Goal: Task Accomplishment & Management: Use online tool/utility

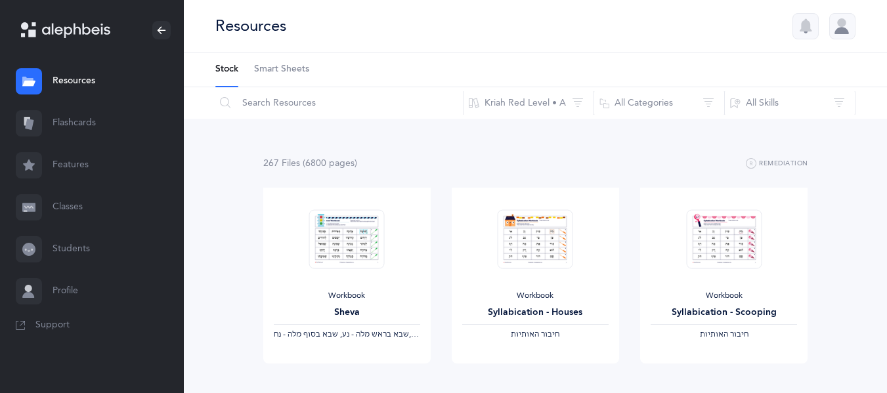
click at [58, 132] on link "Flashcards" at bounding box center [92, 123] width 184 height 42
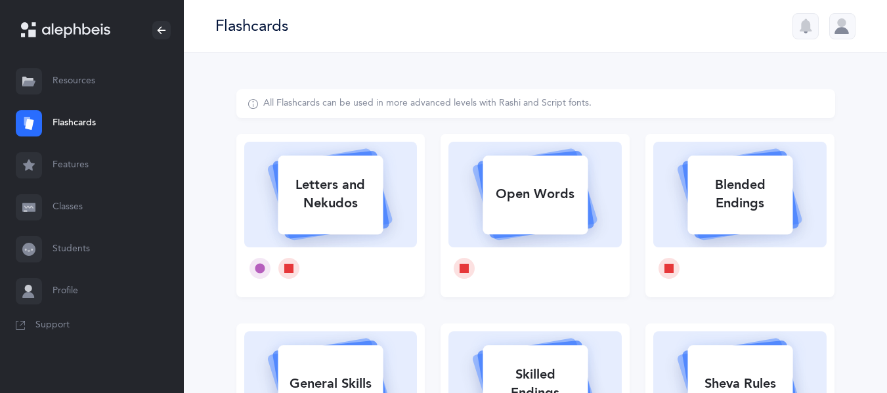
click at [330, 259] on div at bounding box center [330, 268] width 173 height 42
select select
select select "single"
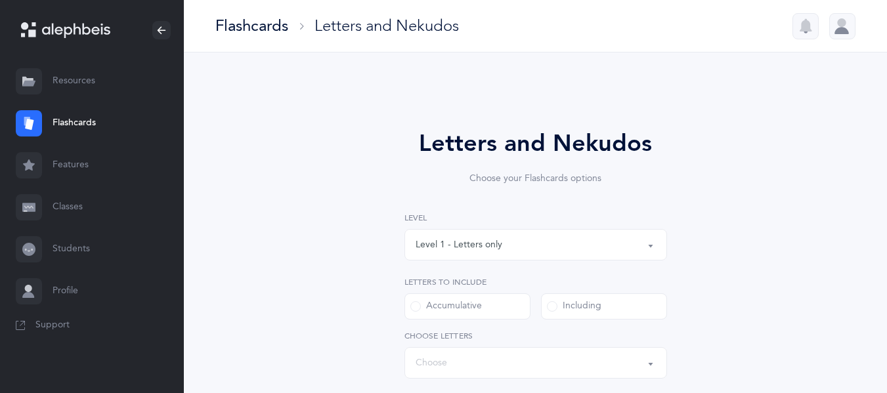
select select "27"
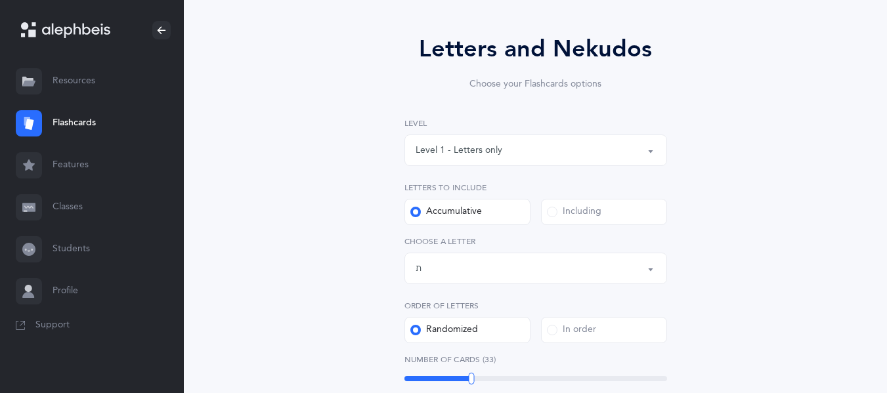
scroll to position [95, 0]
click at [584, 215] on div "Including" at bounding box center [574, 211] width 54 height 13
click at [0, 0] on input "Including" at bounding box center [0, 0] width 0 height 0
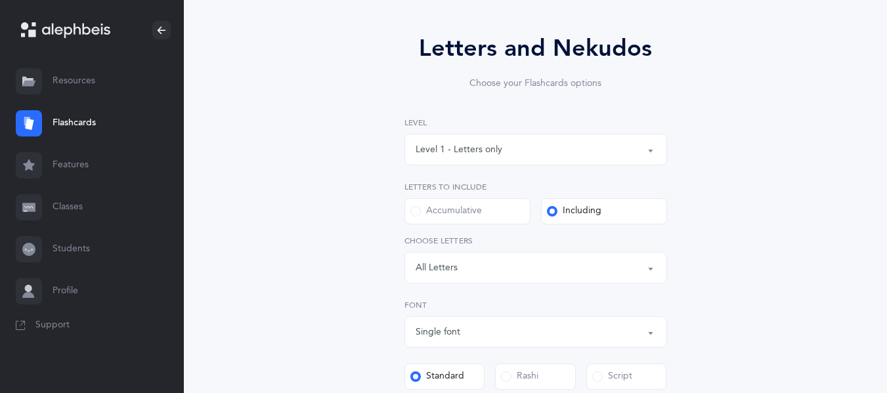
click at [506, 265] on div "Letters: All Letters" at bounding box center [535, 268] width 240 height 22
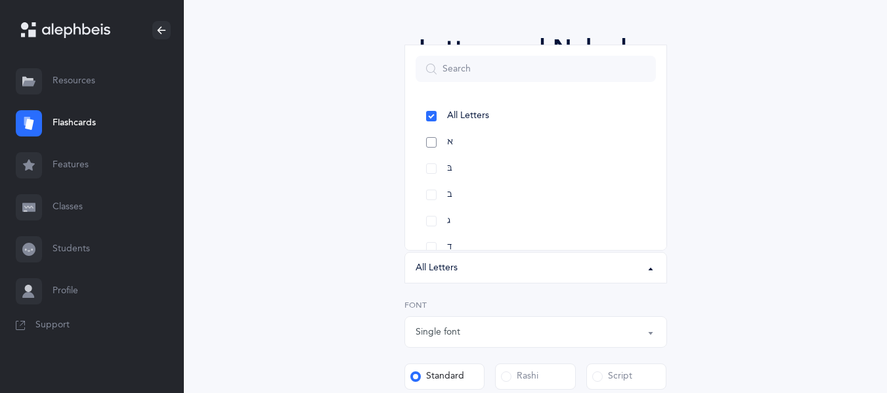
click at [479, 148] on link "א" at bounding box center [535, 142] width 240 height 26
select select "1"
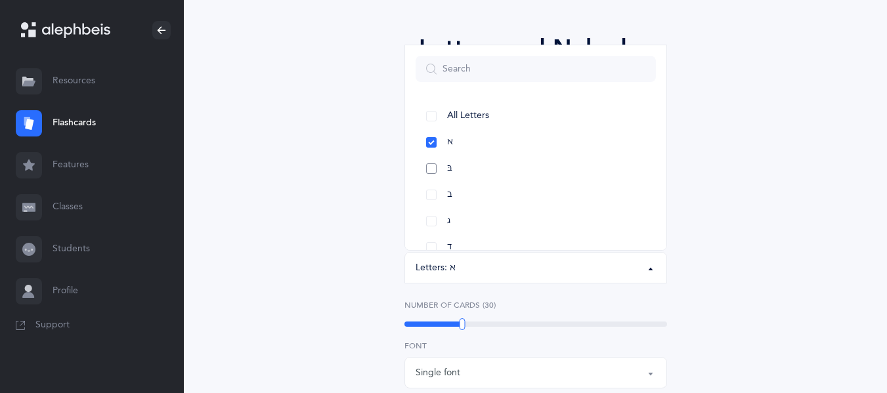
click at [479, 174] on link "בּ" at bounding box center [535, 169] width 240 height 26
click at [482, 191] on link "ב" at bounding box center [535, 195] width 240 height 26
click at [484, 214] on link "ג" at bounding box center [535, 221] width 240 height 26
click at [484, 224] on link "ד" at bounding box center [535, 226] width 240 height 26
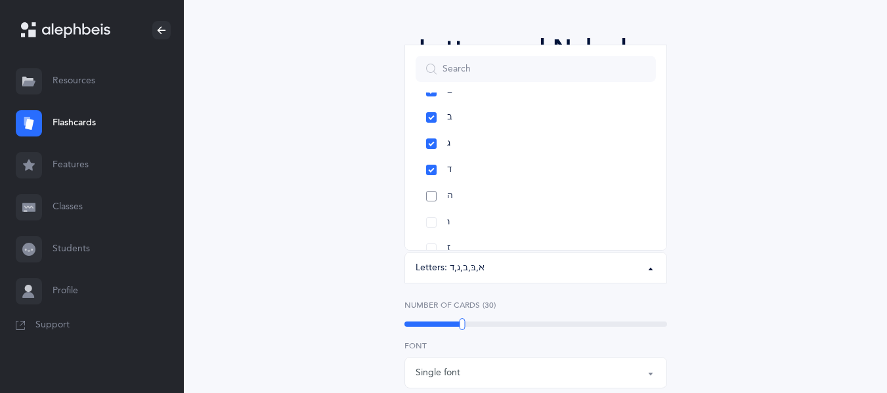
click at [472, 192] on link "ה" at bounding box center [535, 196] width 240 height 26
click at [476, 228] on link "ו" at bounding box center [535, 222] width 240 height 26
click at [476, 228] on link "ז" at bounding box center [535, 236] width 240 height 26
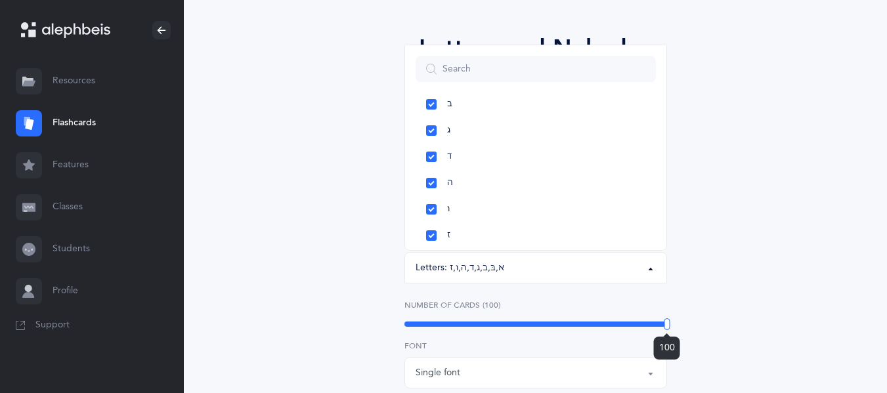
drag, startPoint x: 462, startPoint y: 325, endPoint x: 729, endPoint y: 345, distance: 267.9
click at [729, 345] on div "Letters and Nekudos Choose your Flashcards options Level 1 - Letters only Level…" at bounding box center [535, 358] width 599 height 729
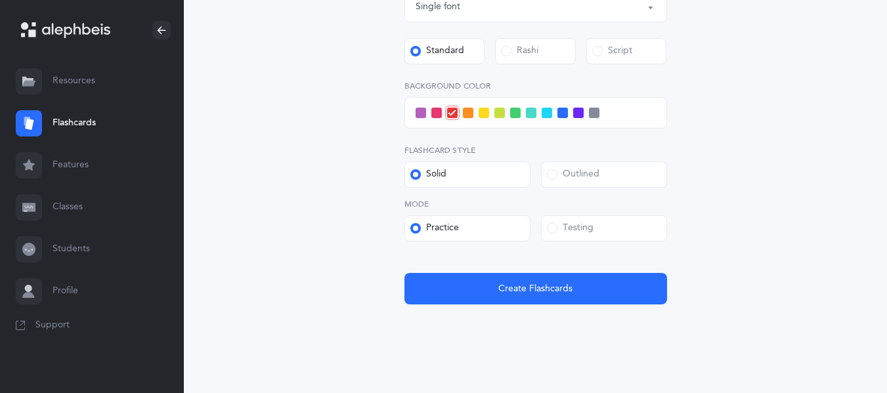
scroll to position [478, 0]
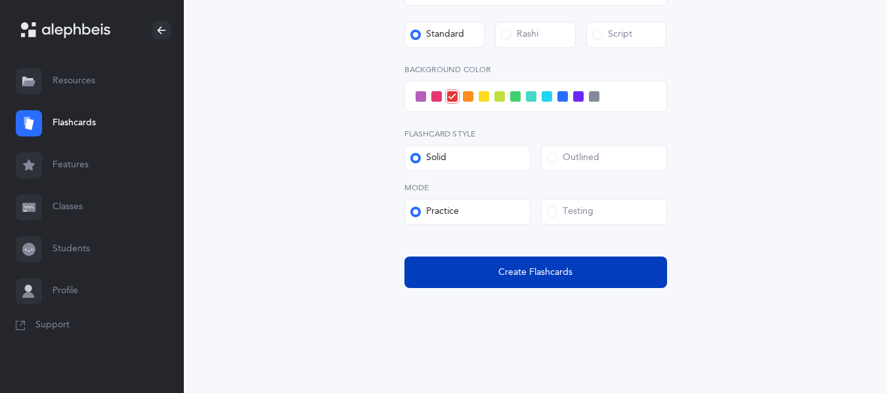
click at [513, 272] on span "Create Flashcards" at bounding box center [535, 273] width 74 height 14
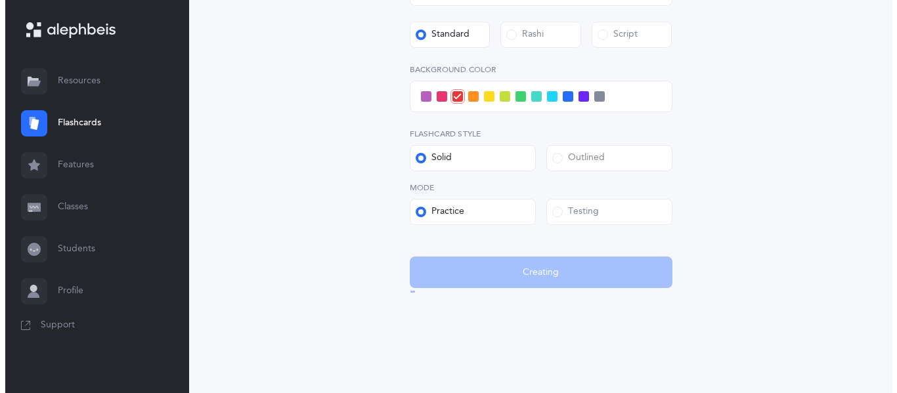
scroll to position [0, 0]
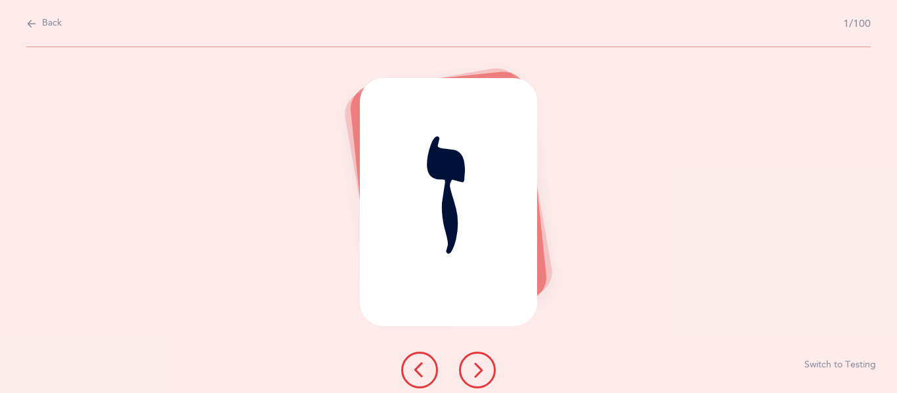
click at [482, 370] on icon at bounding box center [477, 370] width 16 height 16
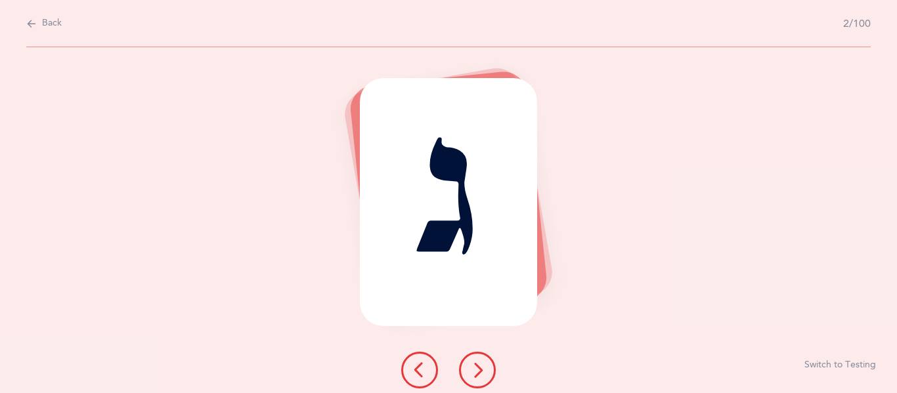
click at [482, 370] on icon at bounding box center [477, 370] width 16 height 16
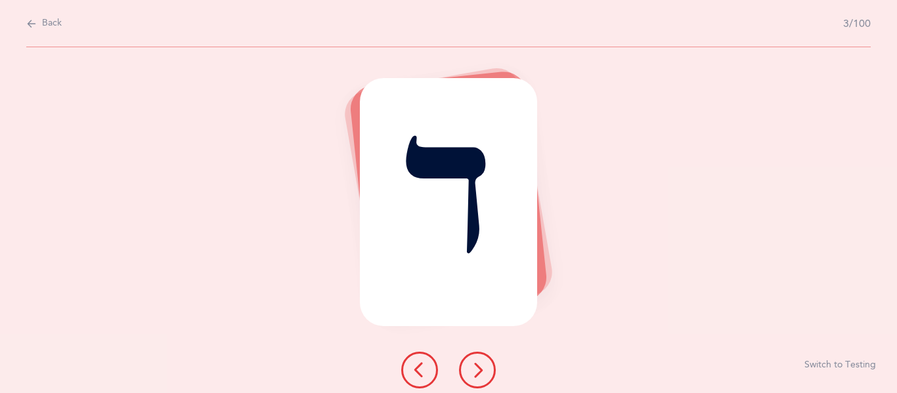
click at [482, 370] on icon at bounding box center [477, 370] width 16 height 16
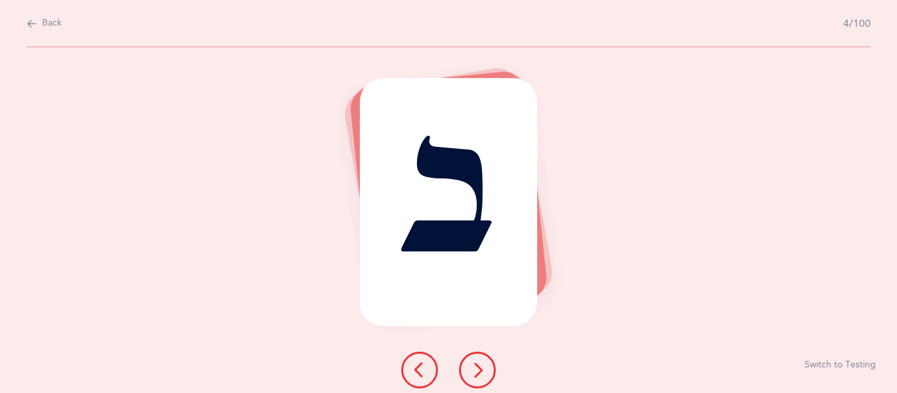
click at [482, 370] on icon at bounding box center [477, 370] width 16 height 16
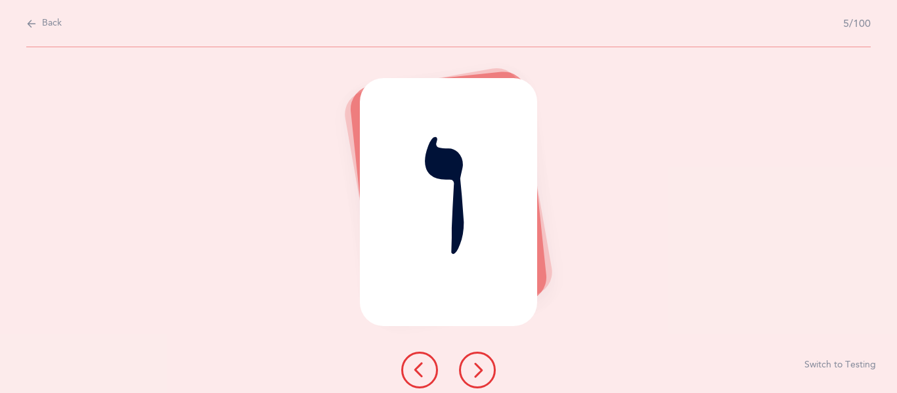
click at [482, 370] on icon at bounding box center [477, 370] width 16 height 16
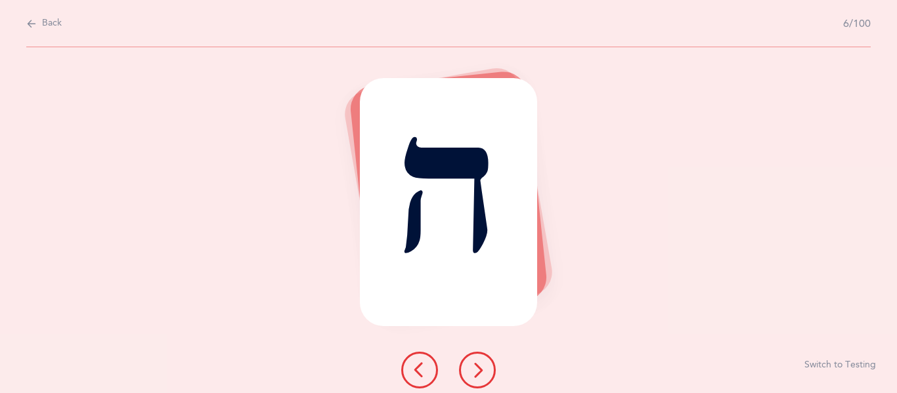
click at [482, 370] on icon at bounding box center [477, 370] width 16 height 16
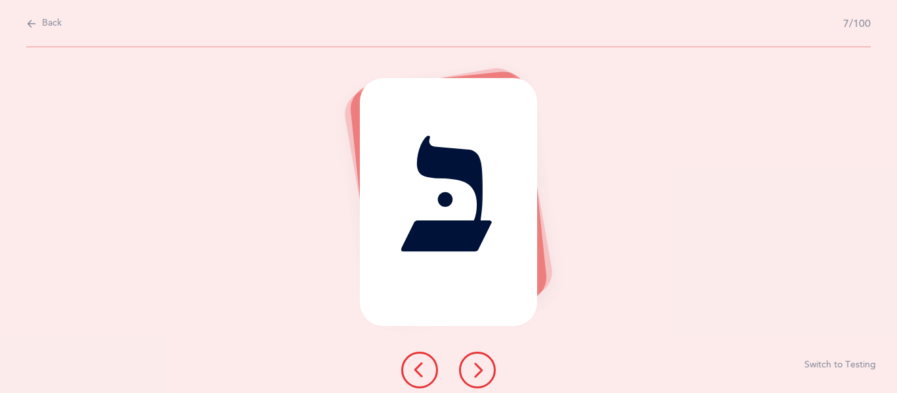
click at [482, 370] on icon at bounding box center [477, 370] width 16 height 16
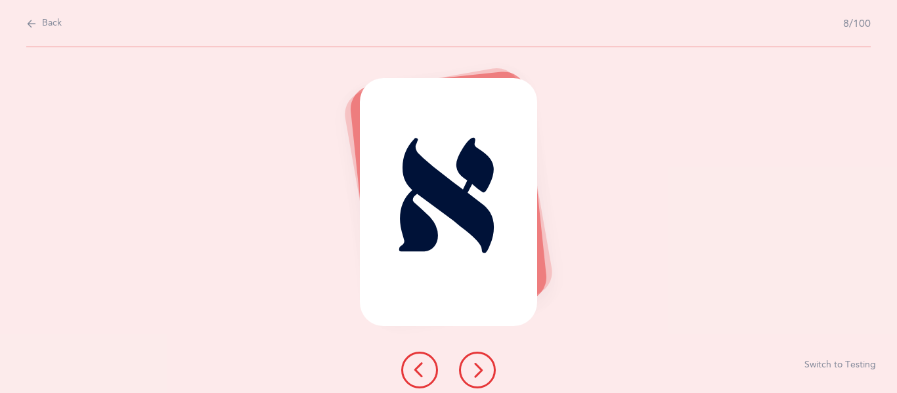
click at [482, 370] on icon at bounding box center [477, 370] width 16 height 16
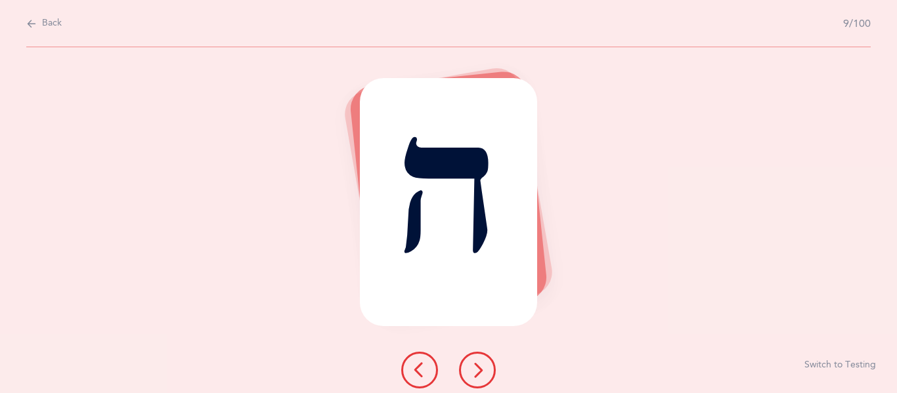
click at [482, 370] on icon at bounding box center [477, 370] width 16 height 16
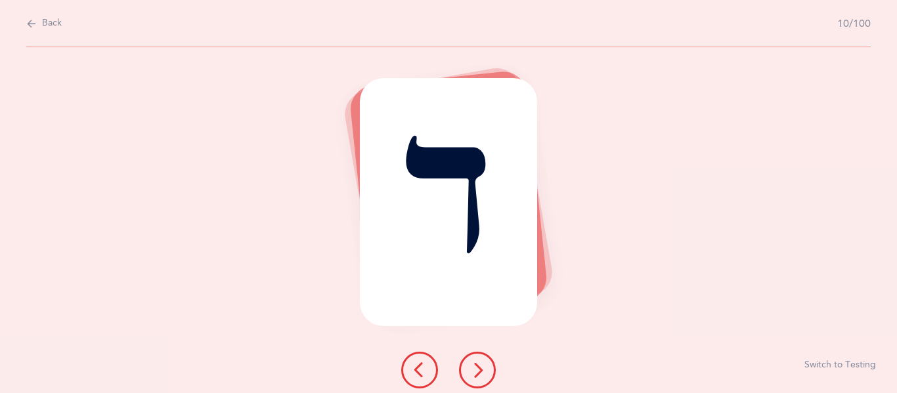
click at [482, 370] on icon at bounding box center [477, 370] width 16 height 16
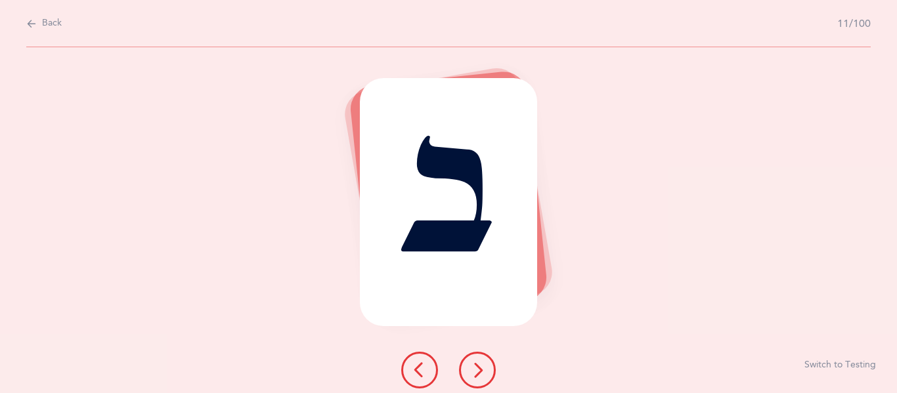
click at [482, 370] on icon at bounding box center [477, 370] width 16 height 16
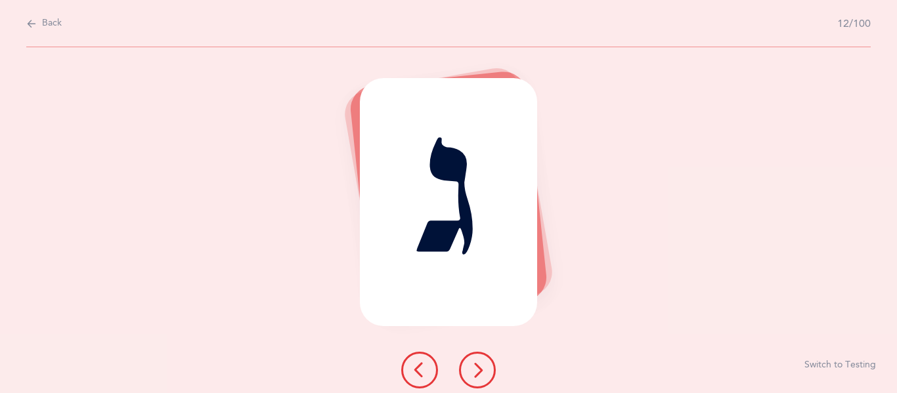
click at [482, 370] on icon at bounding box center [477, 370] width 16 height 16
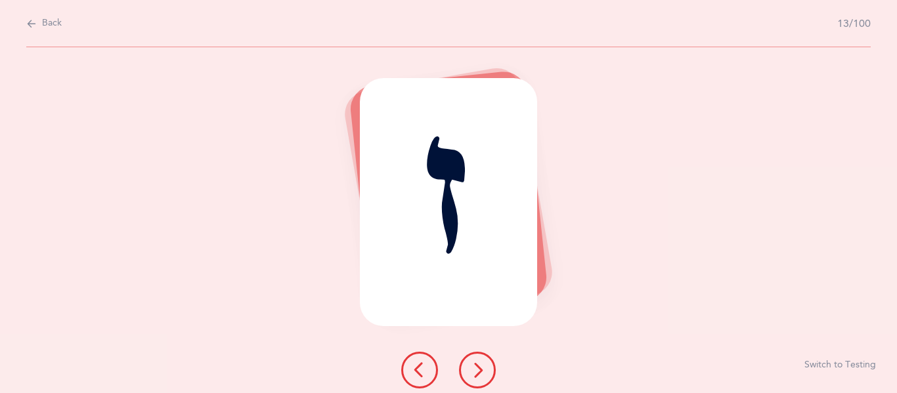
click at [482, 370] on icon at bounding box center [477, 370] width 16 height 16
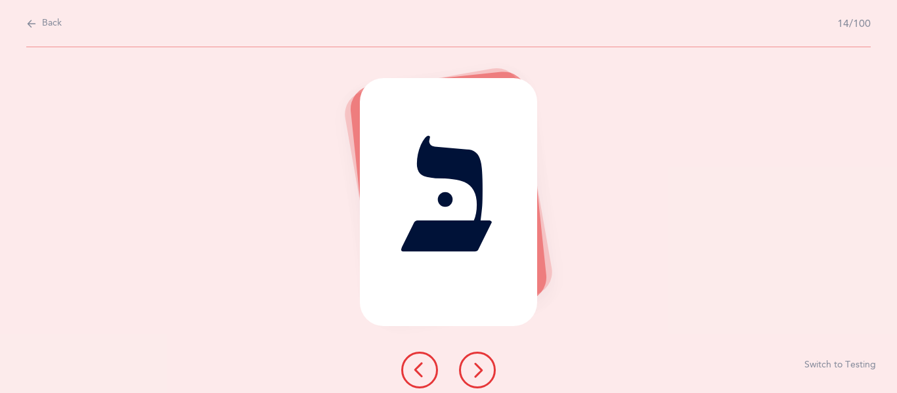
click at [482, 370] on icon at bounding box center [477, 370] width 16 height 16
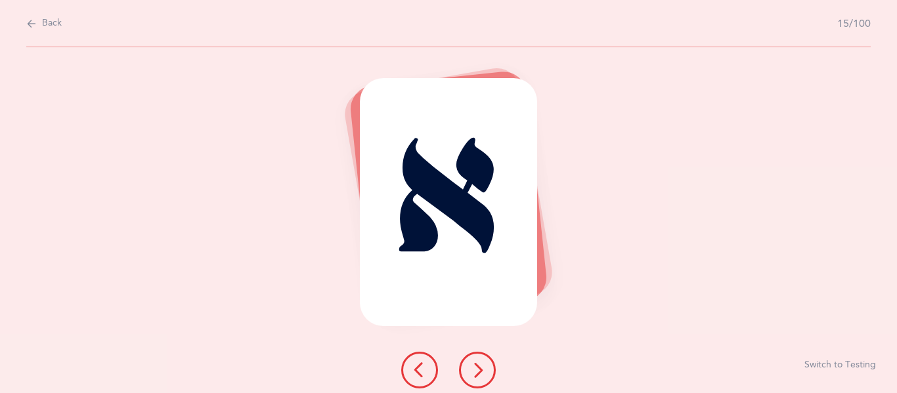
click at [482, 370] on icon at bounding box center [477, 370] width 16 height 16
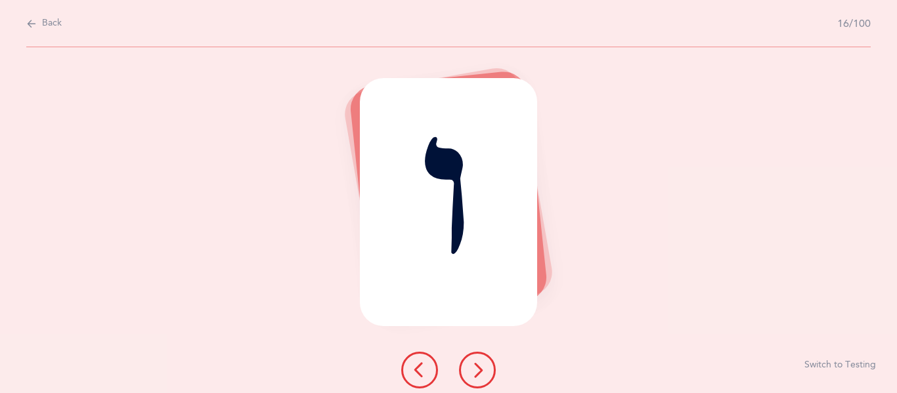
click at [482, 370] on icon at bounding box center [477, 370] width 16 height 16
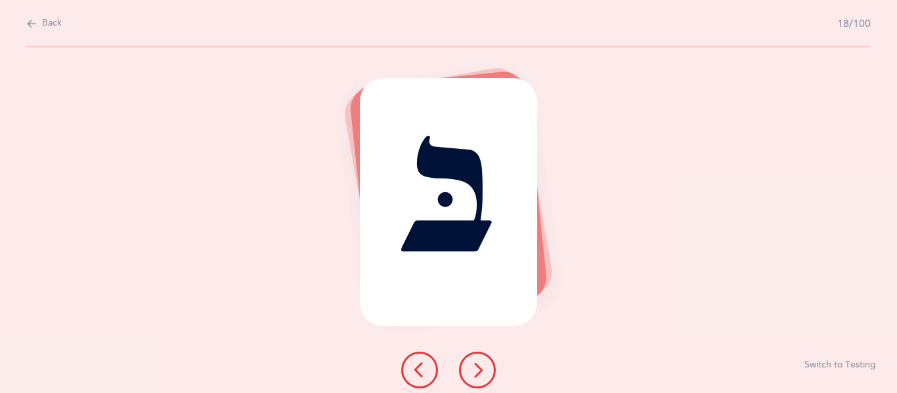
click at [482, 370] on icon at bounding box center [477, 370] width 16 height 16
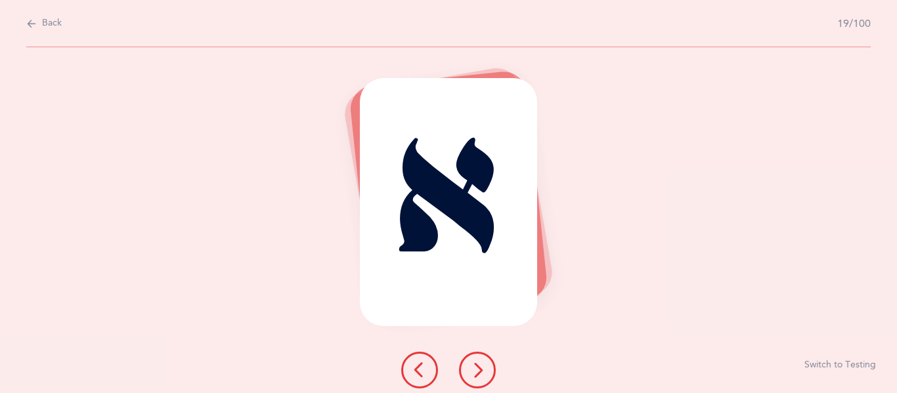
click at [482, 370] on icon at bounding box center [477, 370] width 16 height 16
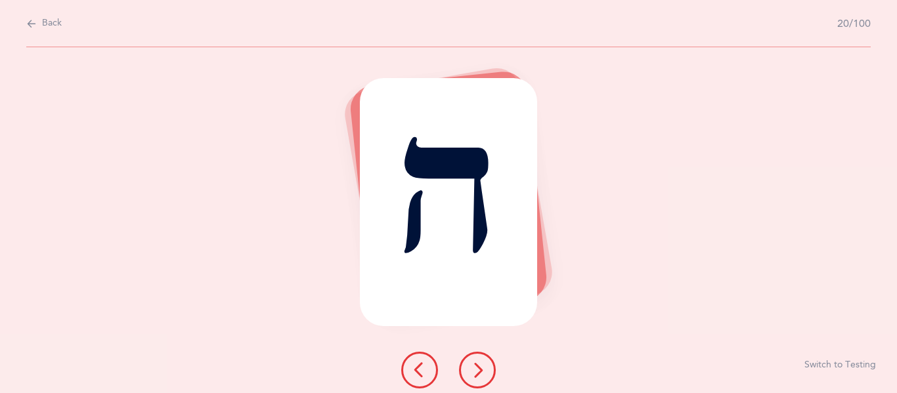
click at [482, 370] on icon at bounding box center [477, 370] width 16 height 16
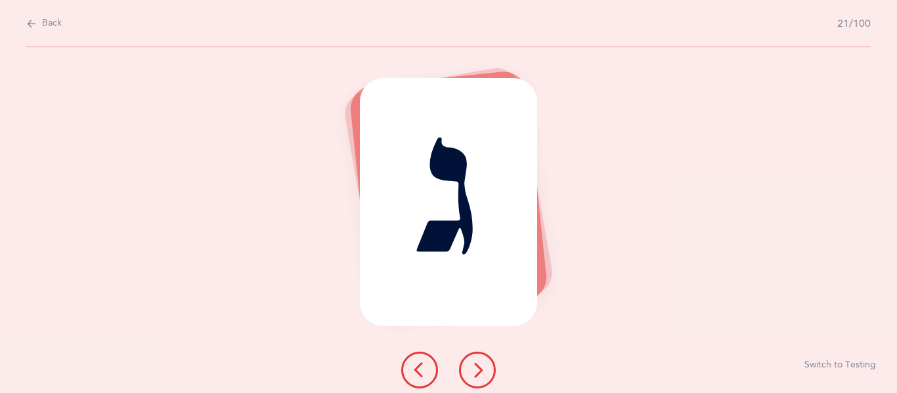
click at [482, 370] on icon at bounding box center [477, 370] width 16 height 16
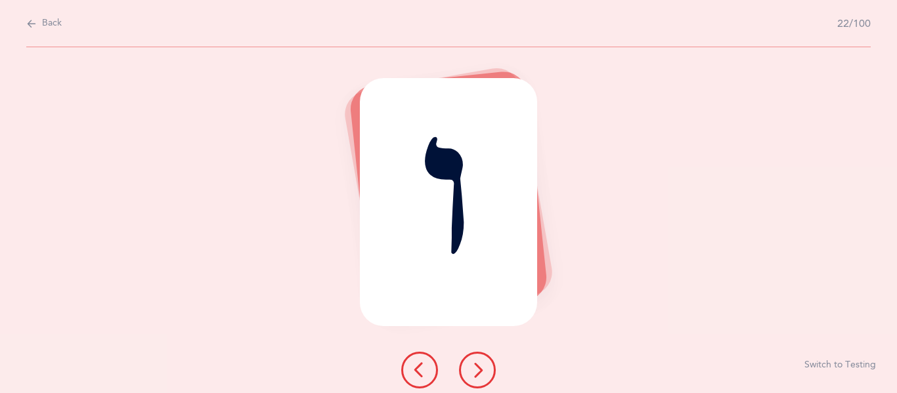
click at [482, 370] on icon at bounding box center [477, 370] width 16 height 16
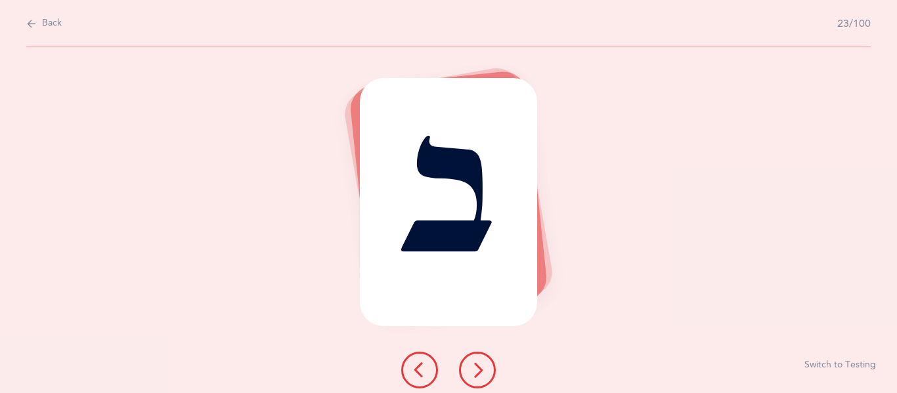
click at [482, 370] on icon at bounding box center [477, 370] width 16 height 16
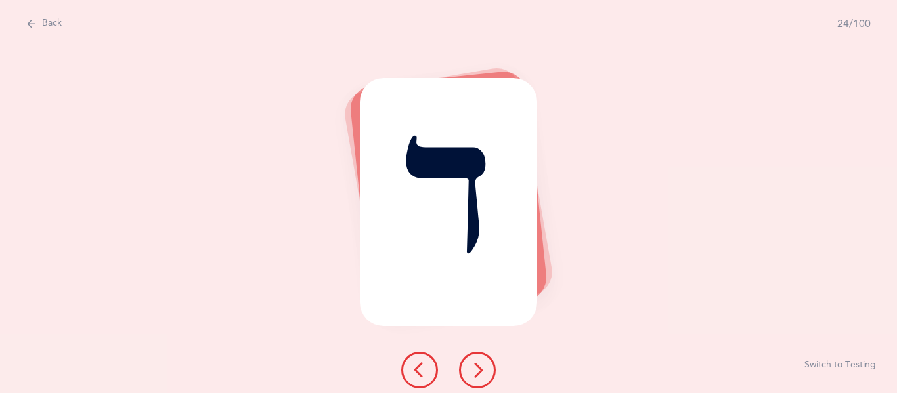
click at [482, 370] on icon at bounding box center [477, 370] width 16 height 16
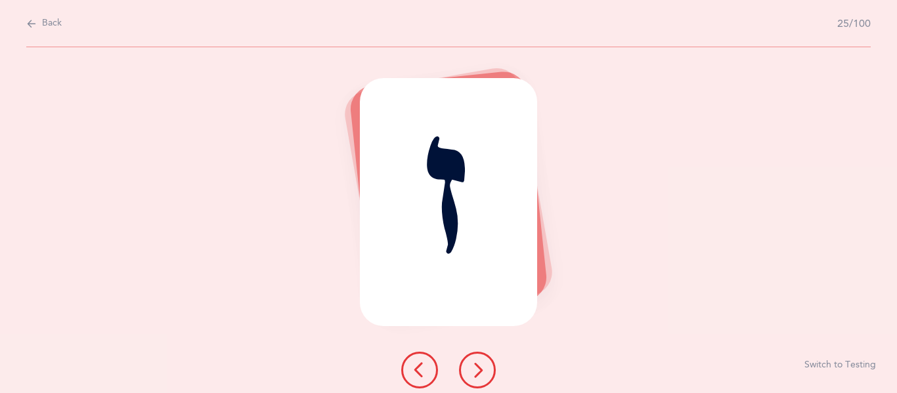
drag, startPoint x: 482, startPoint y: 370, endPoint x: 488, endPoint y: 362, distance: 10.3
click at [488, 362] on button at bounding box center [477, 370] width 37 height 37
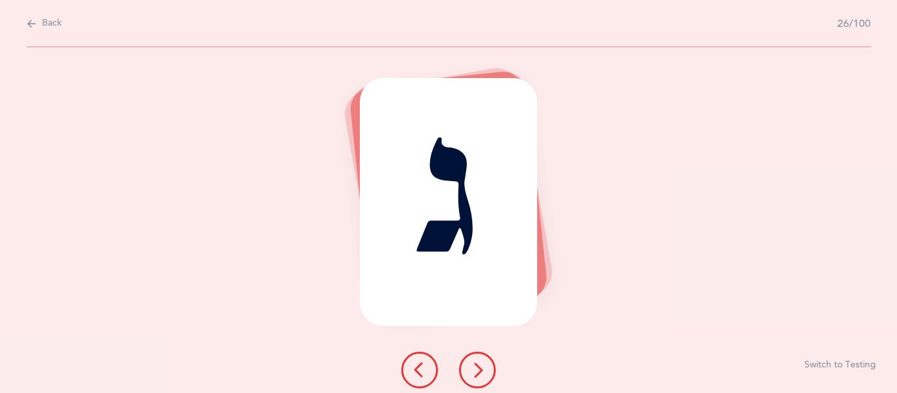
click at [485, 376] on button at bounding box center [477, 370] width 37 height 37
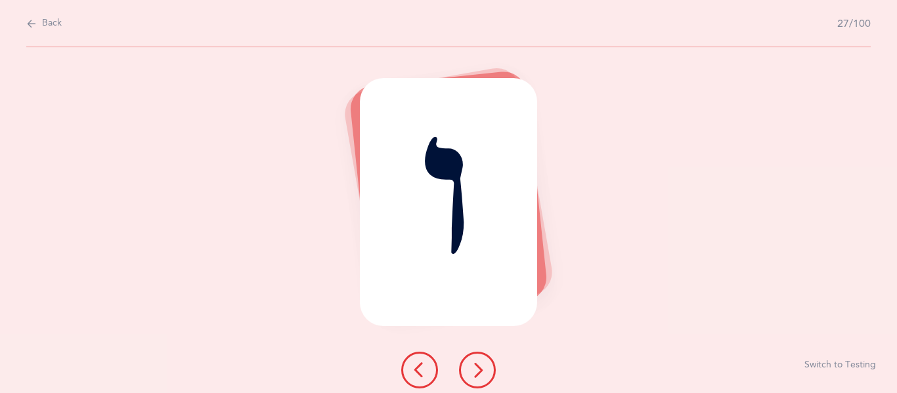
click at [485, 376] on button at bounding box center [477, 370] width 37 height 37
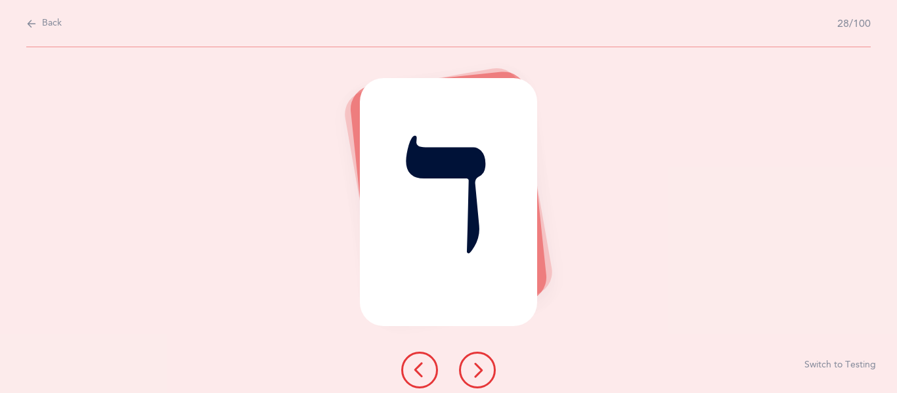
click at [485, 376] on button at bounding box center [477, 370] width 37 height 37
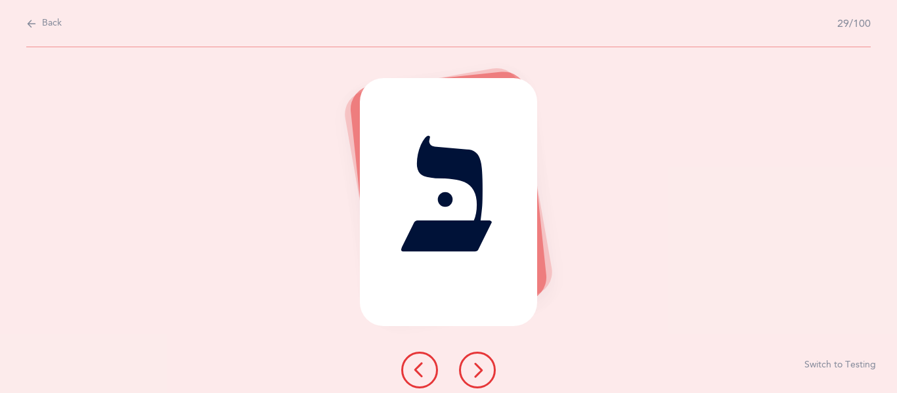
click at [485, 376] on button at bounding box center [477, 370] width 37 height 37
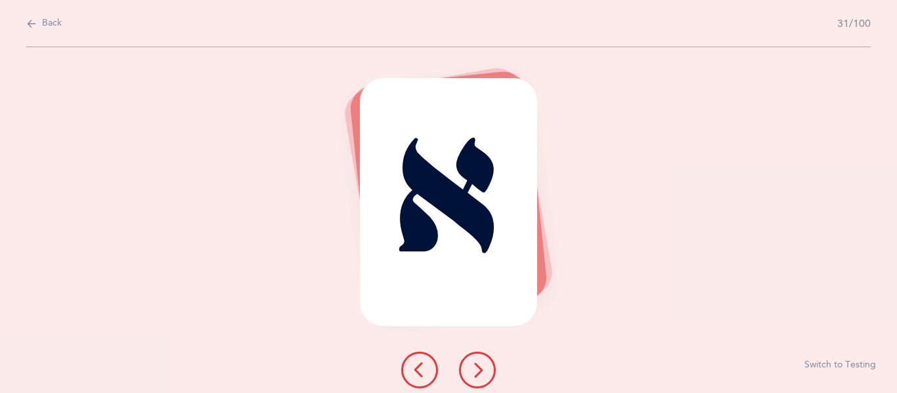
click at [485, 376] on button at bounding box center [477, 370] width 37 height 37
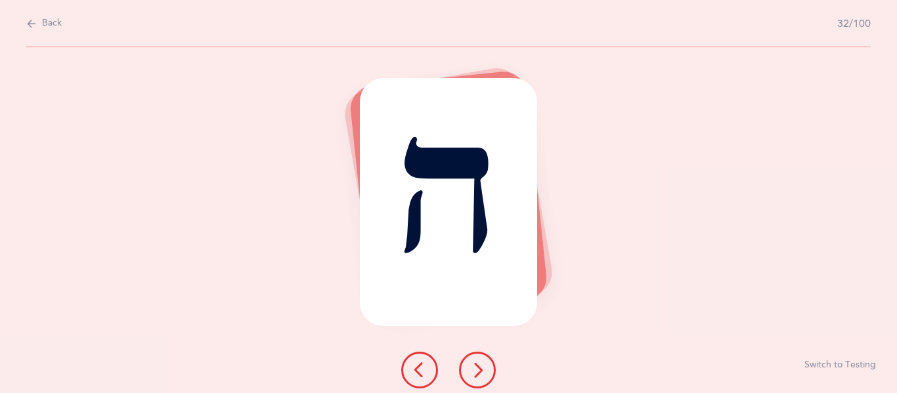
click at [485, 376] on button at bounding box center [477, 370] width 37 height 37
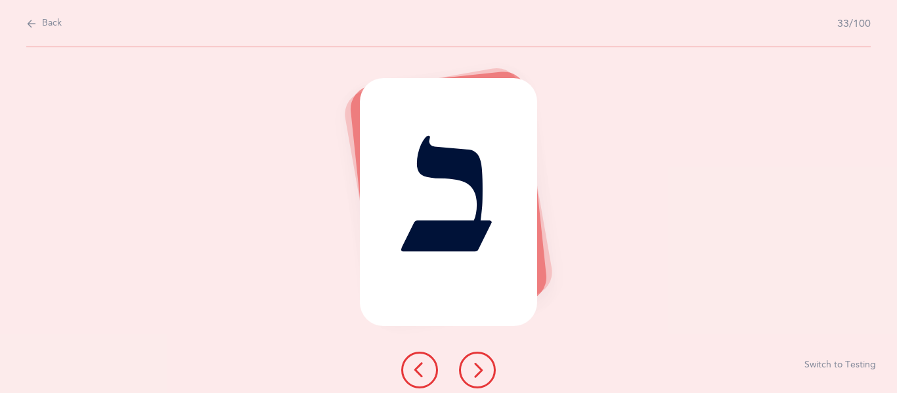
click at [485, 376] on button at bounding box center [477, 370] width 37 height 37
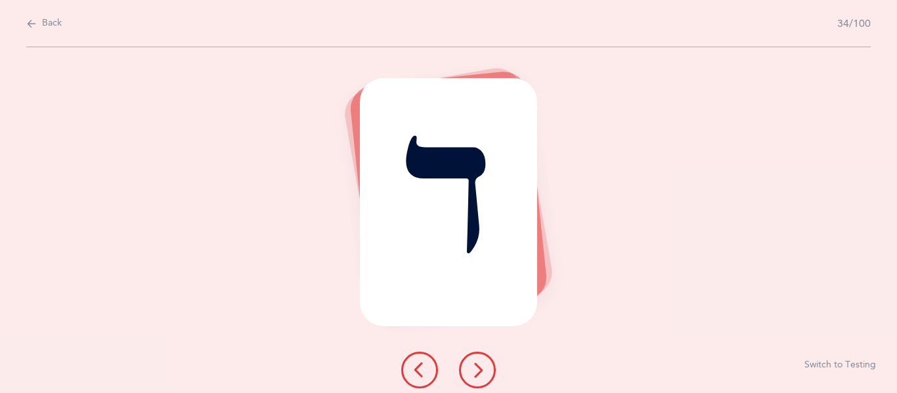
click at [485, 376] on button at bounding box center [477, 370] width 37 height 37
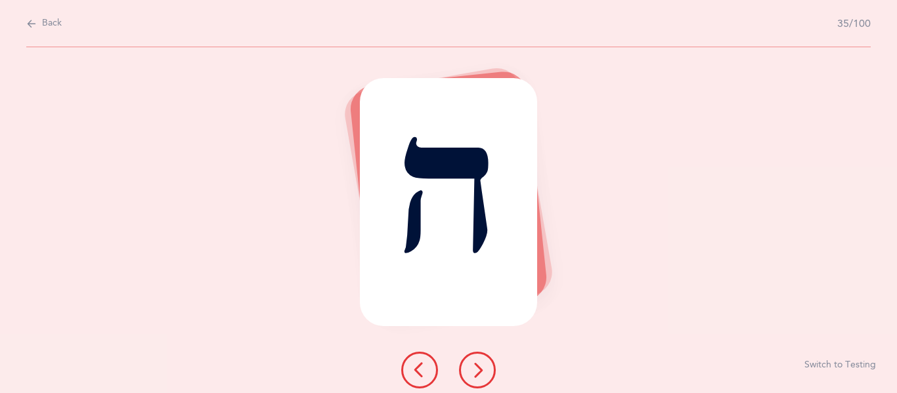
click at [485, 376] on button at bounding box center [477, 370] width 37 height 37
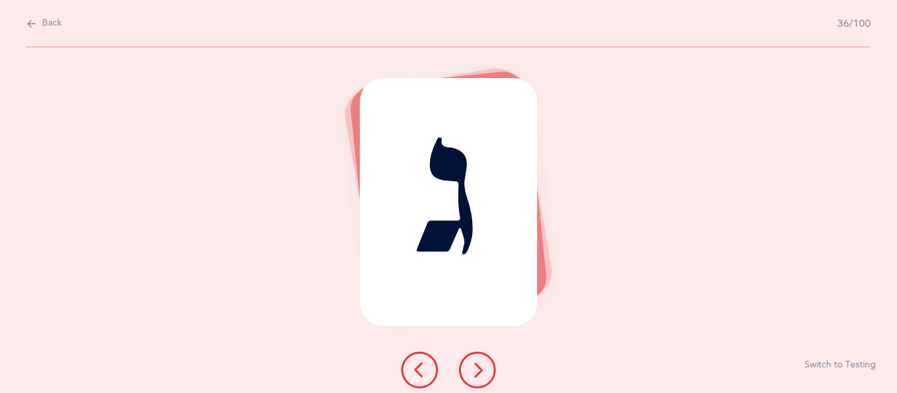
click at [485, 376] on button at bounding box center [477, 370] width 37 height 37
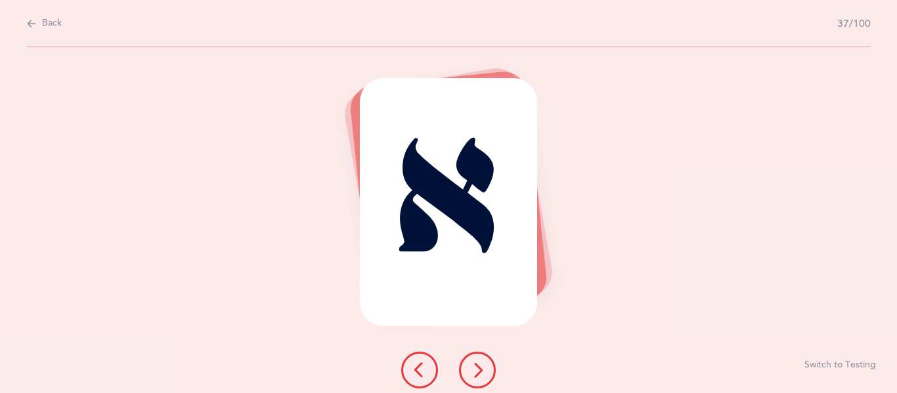
click at [485, 376] on button at bounding box center [477, 370] width 37 height 37
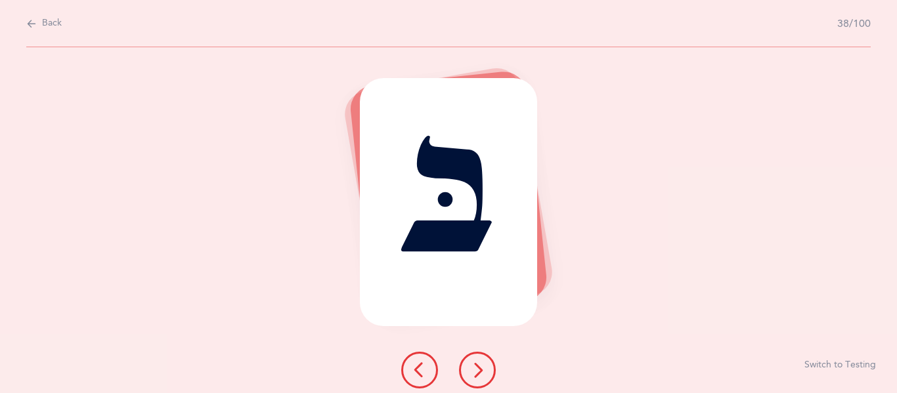
click at [485, 376] on button at bounding box center [477, 370] width 37 height 37
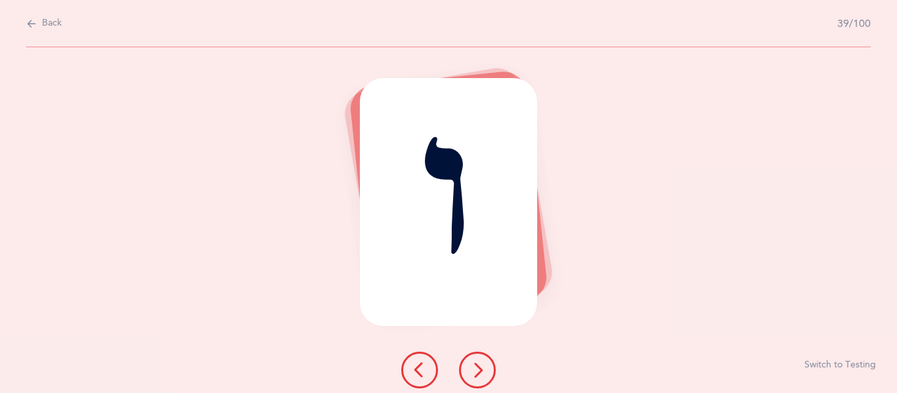
click at [485, 376] on button at bounding box center [477, 370] width 37 height 37
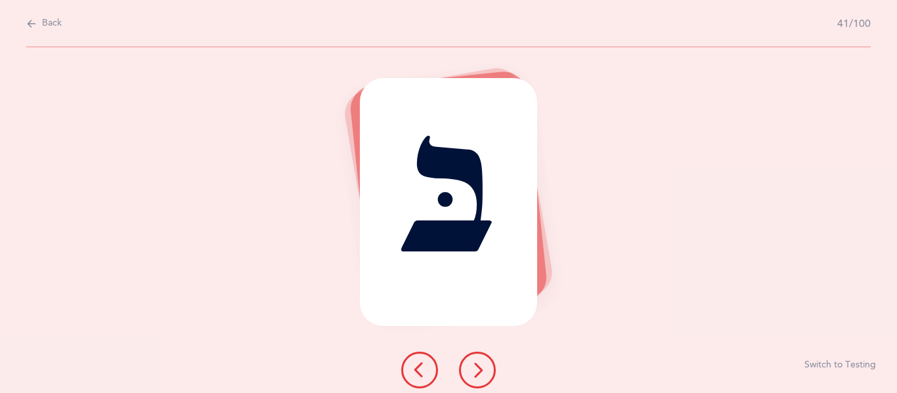
click at [485, 376] on button at bounding box center [477, 370] width 37 height 37
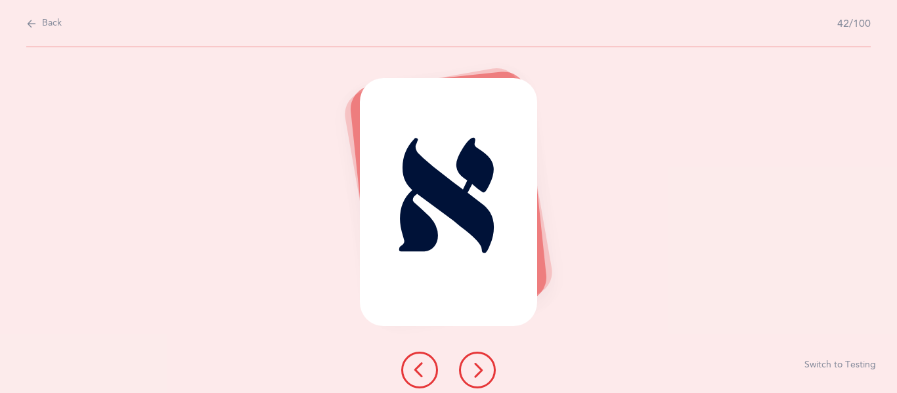
click at [485, 376] on button at bounding box center [477, 370] width 37 height 37
